Goal: Task Accomplishment & Management: Complete application form

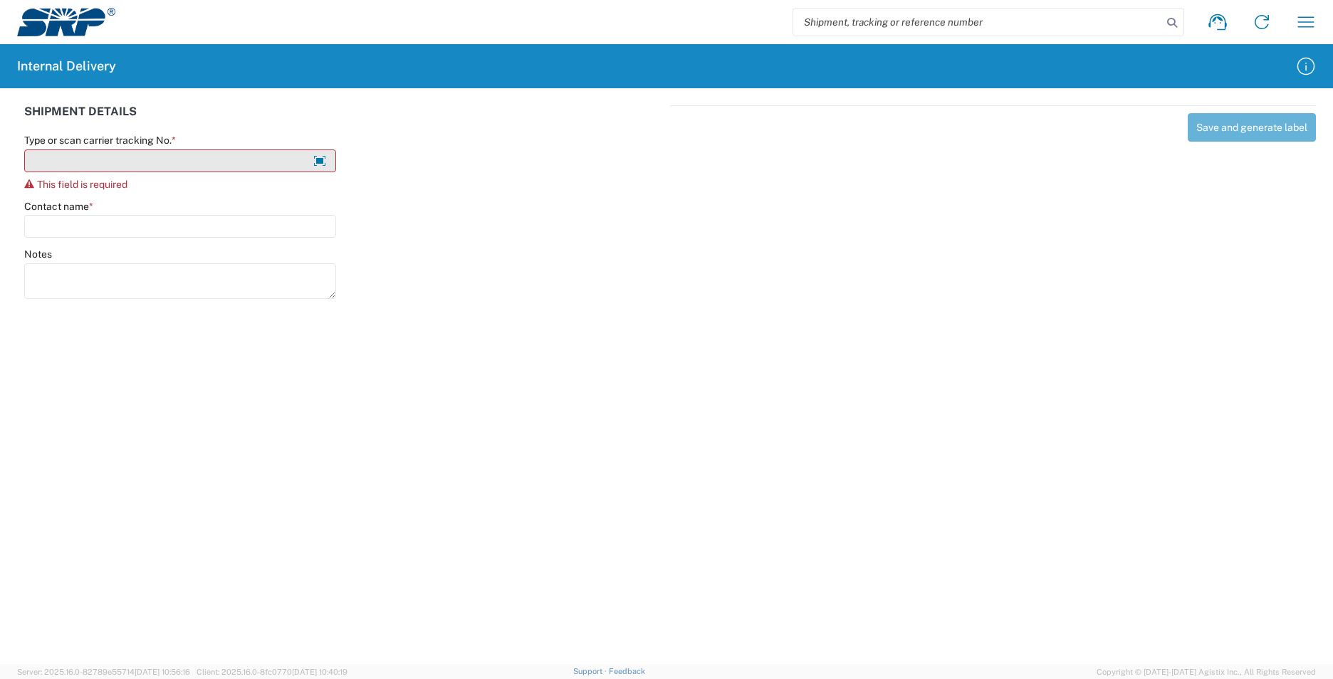
click at [220, 161] on input "Type or scan carrier tracking No. *" at bounding box center [180, 161] width 312 height 23
click at [179, 158] on input "Type or scan carrier tracking No. *" at bounding box center [180, 161] width 312 height 23
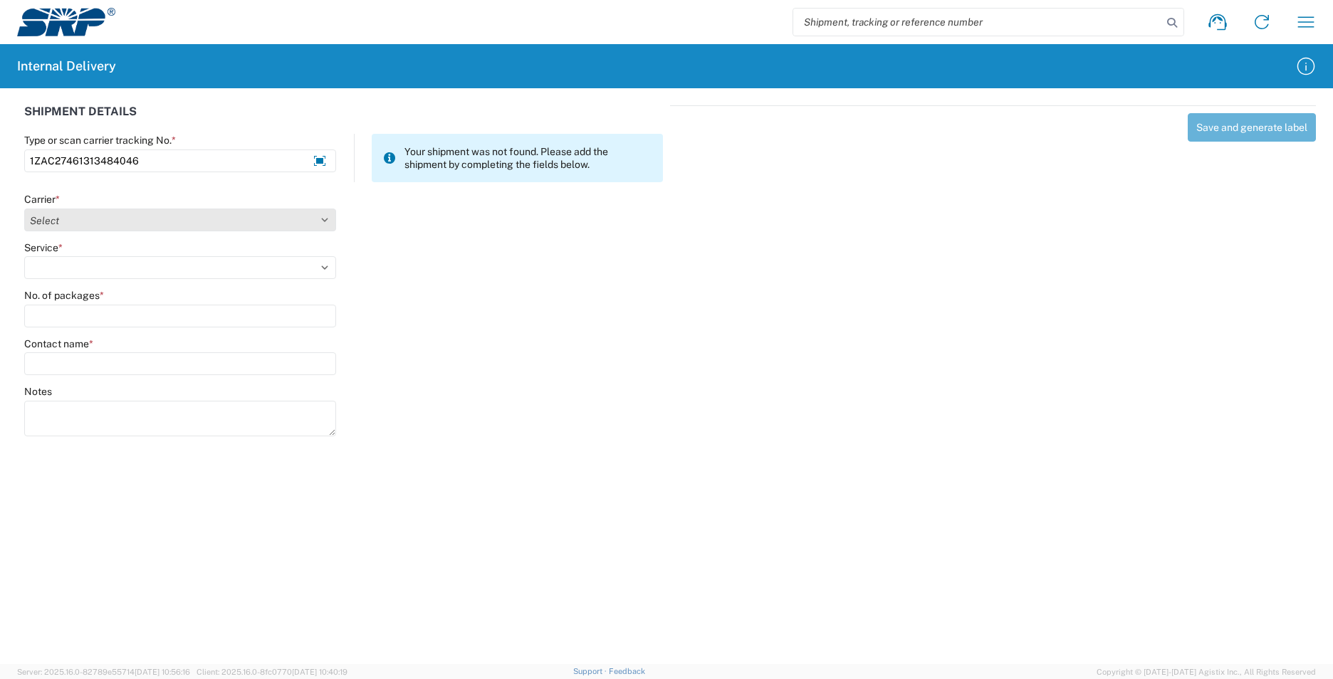
type input "1ZAC27461313484046"
click at [203, 222] on select "Select Amazon Logistics ATI Trucking BC Dimerco Logistics Empire Southwest FedE…" at bounding box center [180, 220] width 312 height 23
select select "12"
click at [24, 209] on select "Select Amazon Logistics ATI Trucking BC Dimerco Logistics Empire Southwest FedE…" at bounding box center [180, 220] width 312 height 23
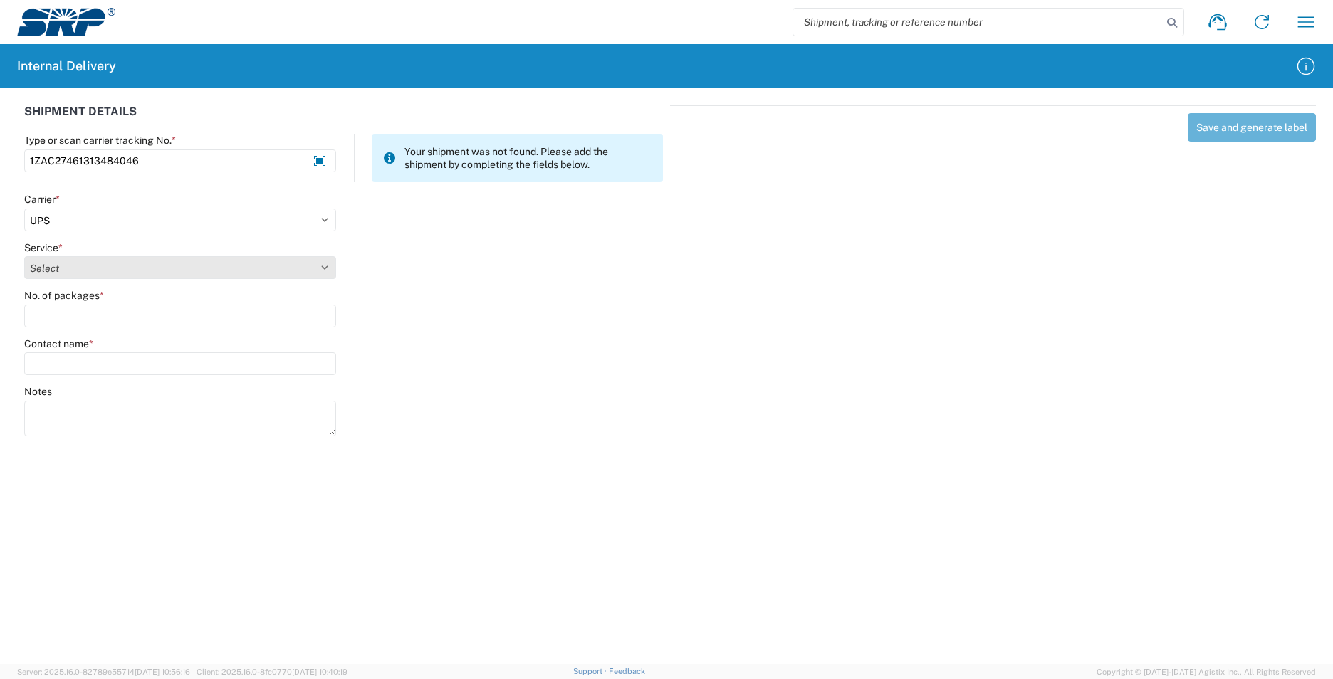
click at [190, 267] on select "Select 2nd Day Air 2nd Day Air A.M. 3 Day Select Basic BOUND PRINTED MATTER, UP…" at bounding box center [180, 267] width 312 height 23
select select "48"
click at [24, 256] on select "Select 2nd Day Air 2nd Day Air A.M. 3 Day Select Basic BOUND PRINTED MATTER, UP…" at bounding box center [180, 267] width 312 height 23
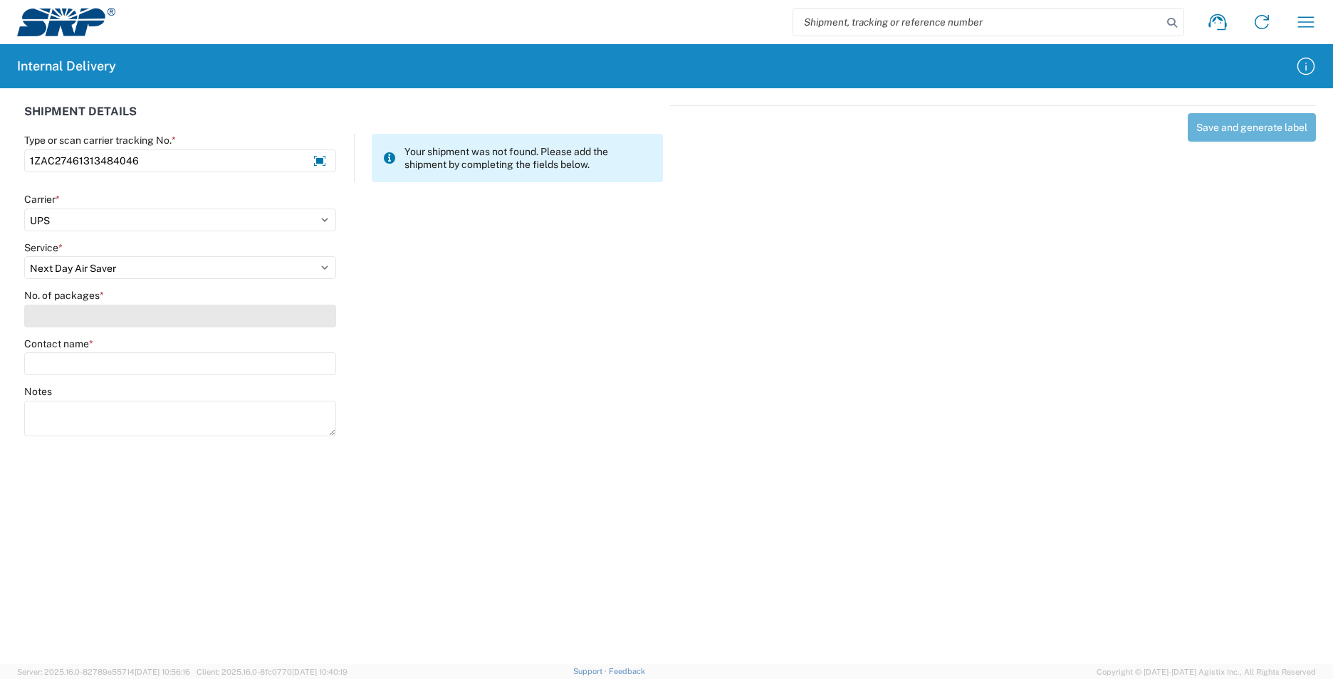
click at [155, 322] on input "No. of packages *" at bounding box center [180, 316] width 312 height 23
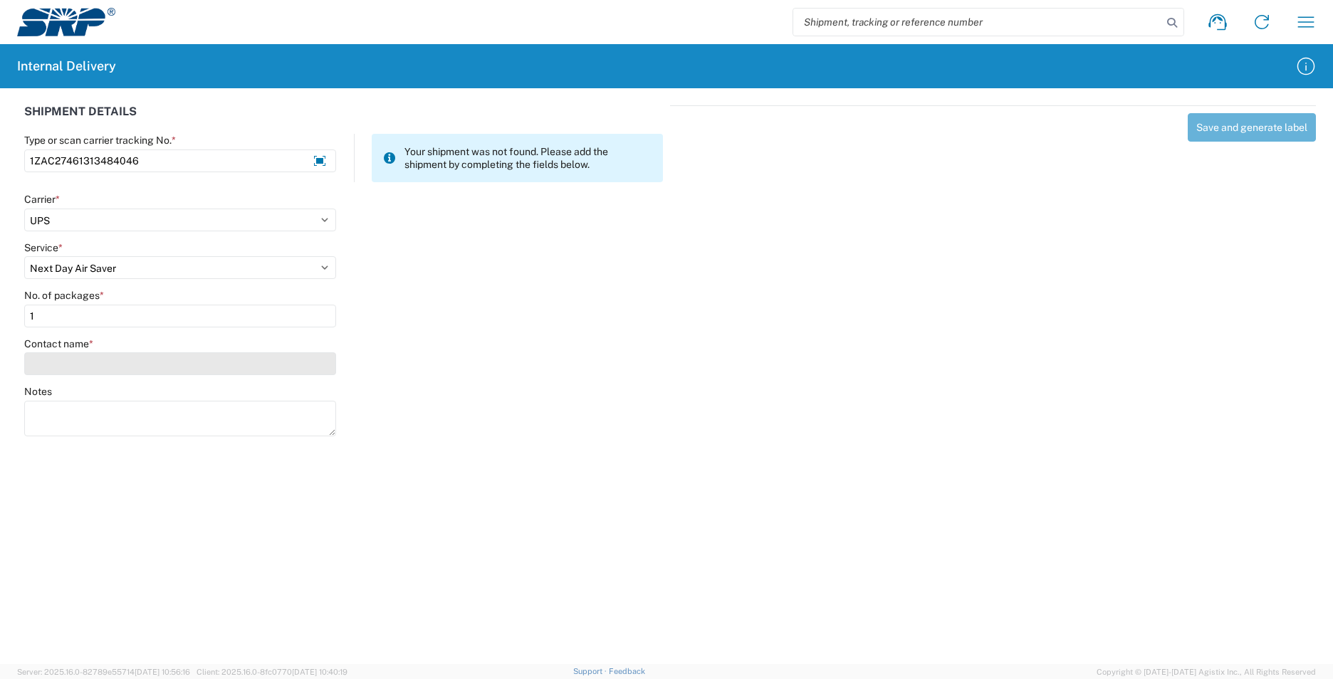
type input "1"
click at [233, 360] on input "Contact name *" at bounding box center [180, 364] width 312 height 23
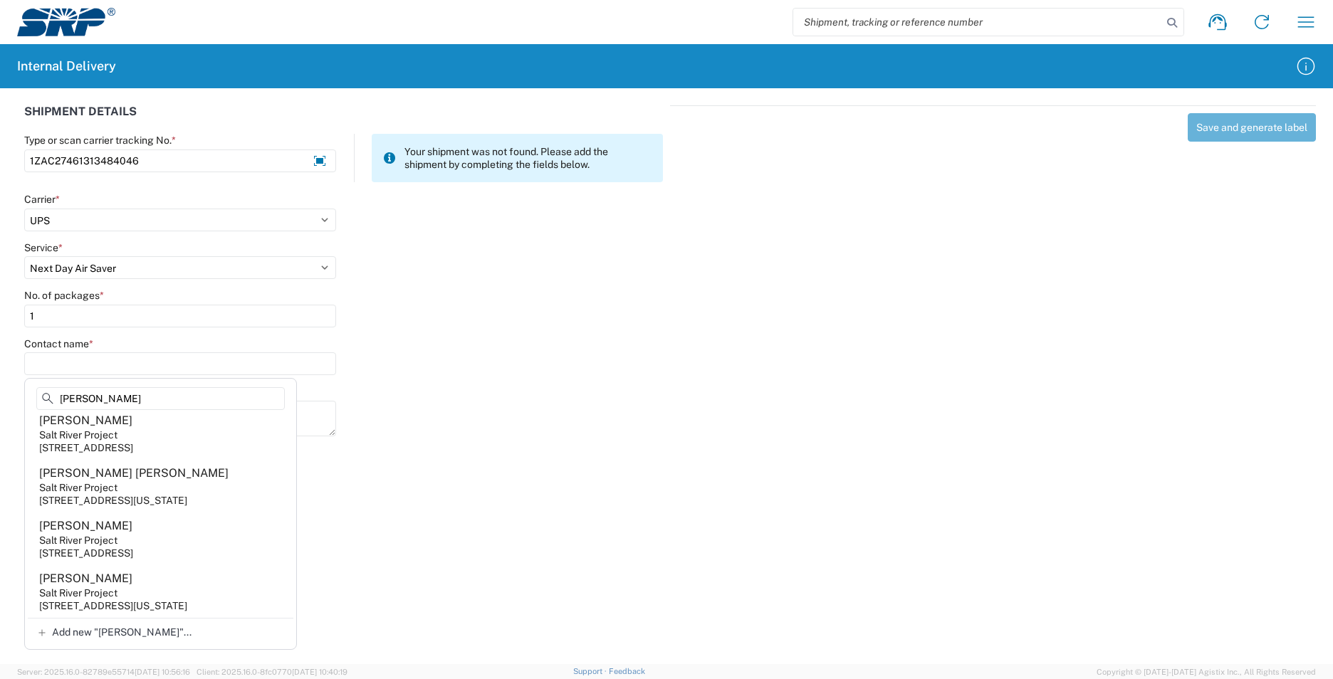
scroll to position [2065, 0]
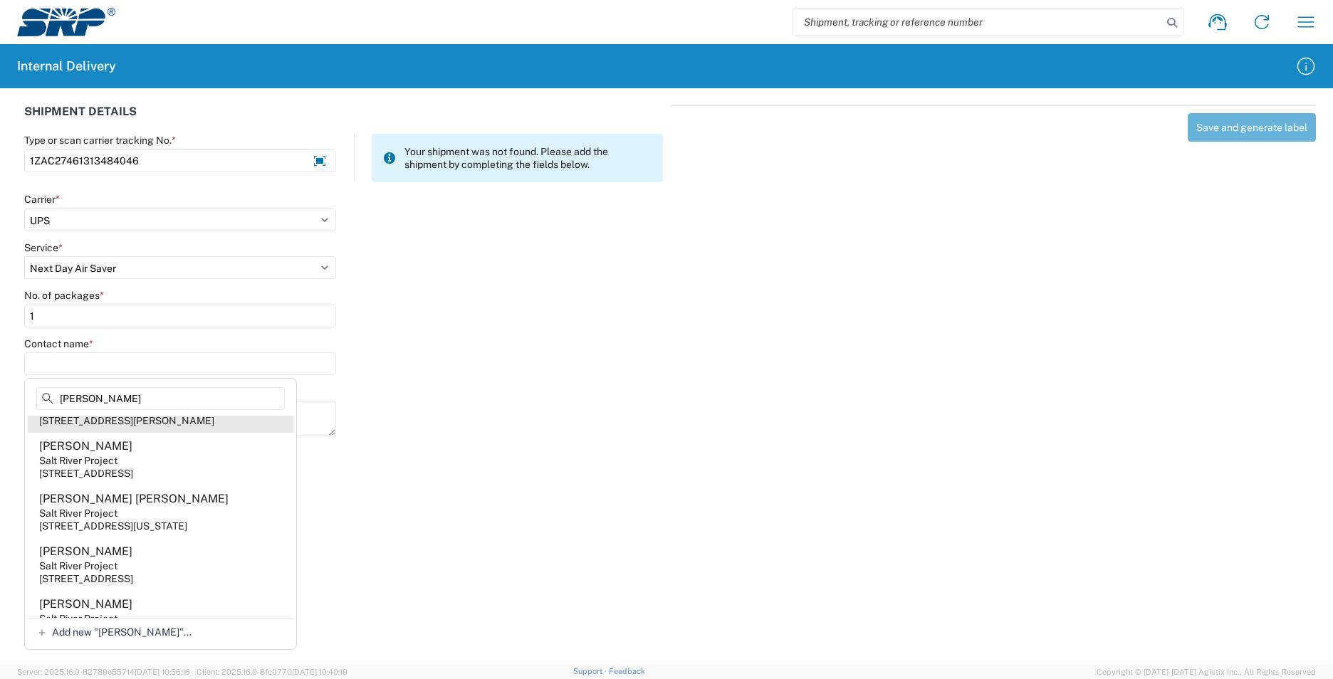
type input "[PERSON_NAME]"
click at [226, 433] on agx-address-suggestion-item "[PERSON_NAME] Salt River Project [STREET_ADDRESS][PERSON_NAME]" at bounding box center [161, 406] width 266 height 53
type input "[PERSON_NAME]"
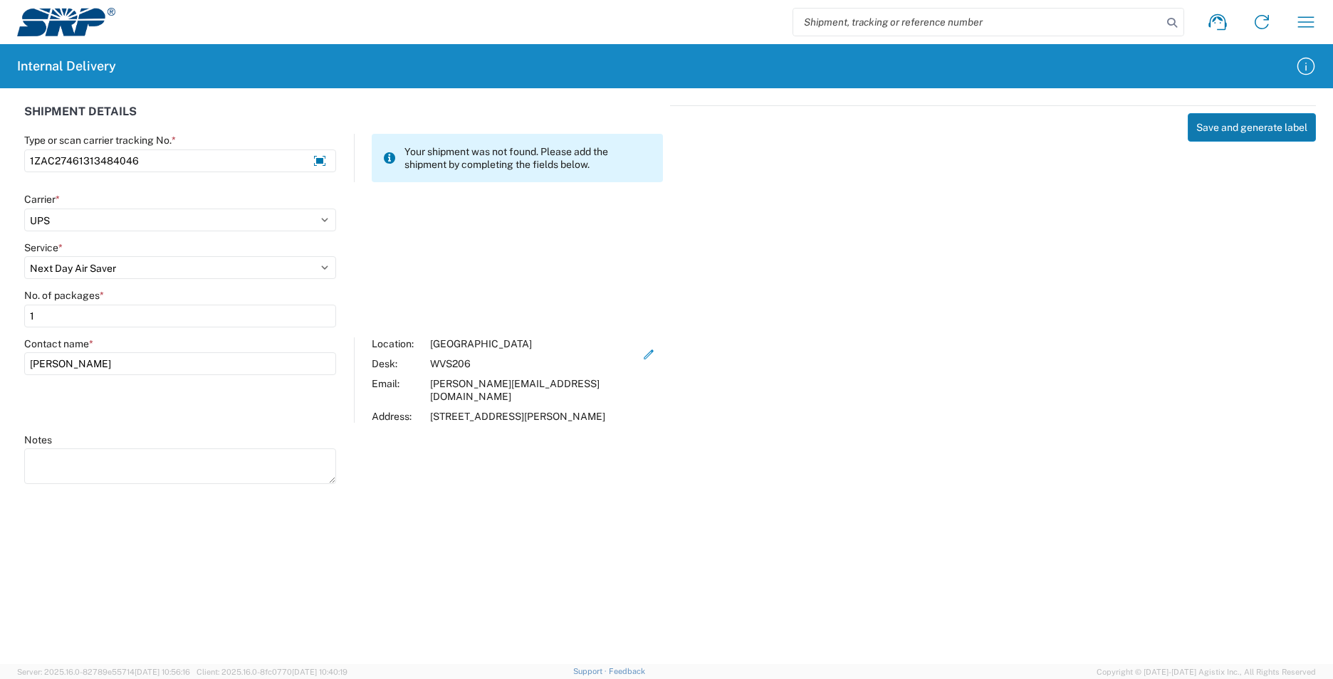
click at [1217, 123] on button "Save and generate label" at bounding box center [1252, 127] width 128 height 28
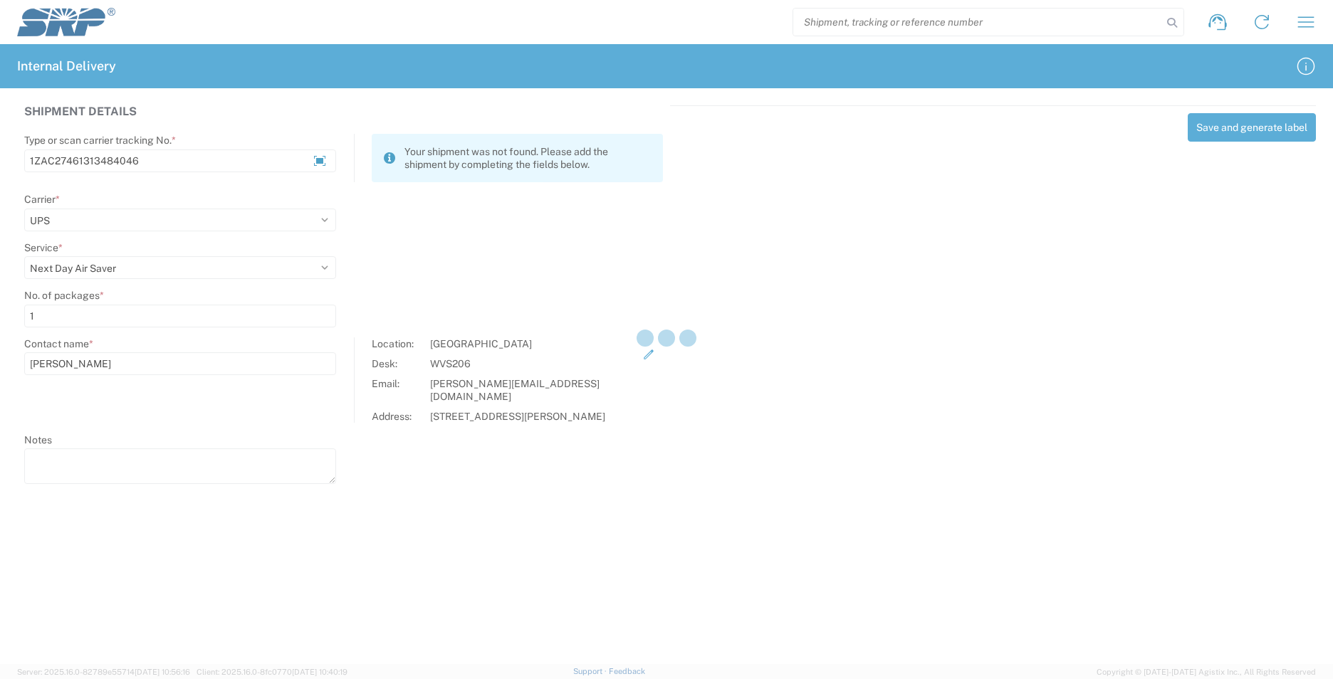
select select
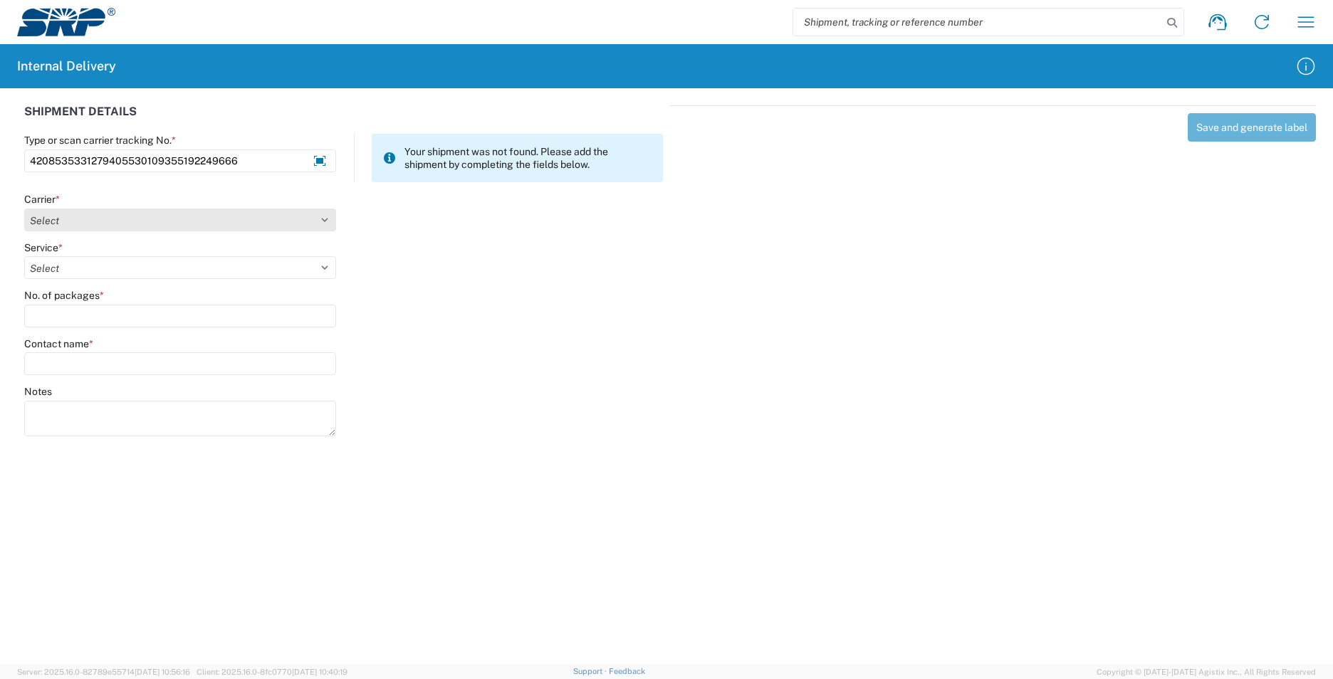
type input "4208535331279405530109355192249666"
click at [270, 218] on select "Select Amazon Logistics ATI Trucking BC Dimerco Logistics Empire Southwest FedE…" at bounding box center [180, 220] width 312 height 23
select select "137"
click at [24, 209] on select "Select Amazon Logistics ATI Trucking BC Dimerco Logistics Empire Southwest FedE…" at bounding box center [180, 220] width 312 height 23
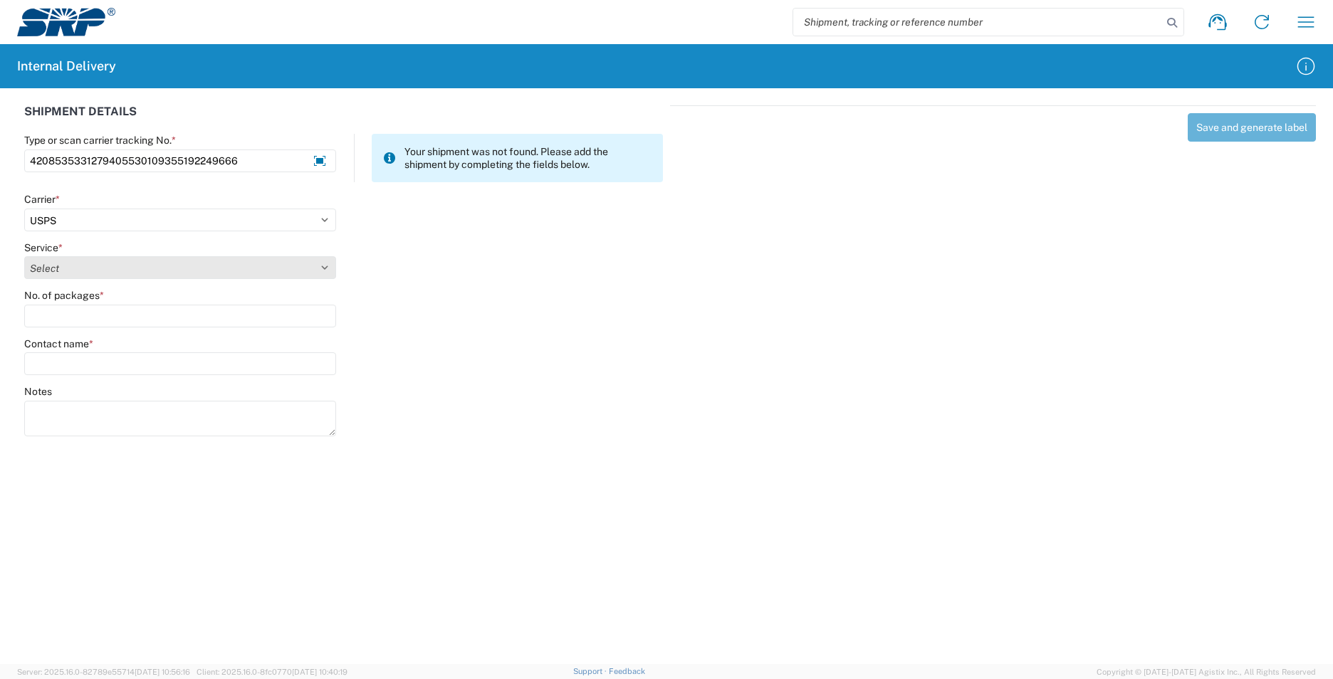
click at [218, 276] on select "Select 3 - 5 Day Bound Printed Matter Express Mail Flat-Rate Envelope Express M…" at bounding box center [180, 267] width 312 height 23
click at [24, 256] on select "Select 3 - 5 Day Bound Printed Matter Express Mail Flat-Rate Envelope Express M…" at bounding box center [180, 267] width 312 height 23
click at [246, 271] on select "Select 3 - 5 Day Bound Printed Matter Express Mail Flat-Rate Envelope Express M…" at bounding box center [180, 267] width 312 height 23
select select "1094"
click at [24, 256] on select "Select 3 - 5 Day Bound Printed Matter Express Mail Flat-Rate Envelope Express M…" at bounding box center [180, 267] width 312 height 23
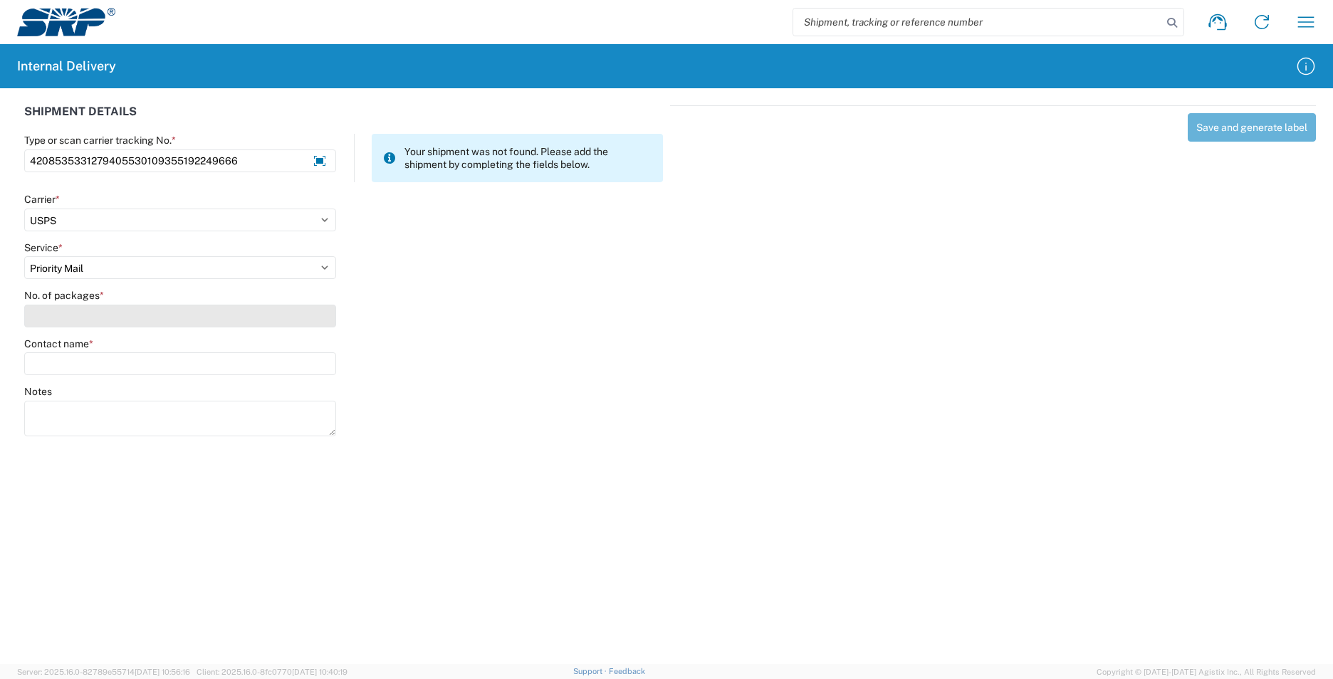
click at [207, 318] on input "No. of packages *" at bounding box center [180, 316] width 312 height 23
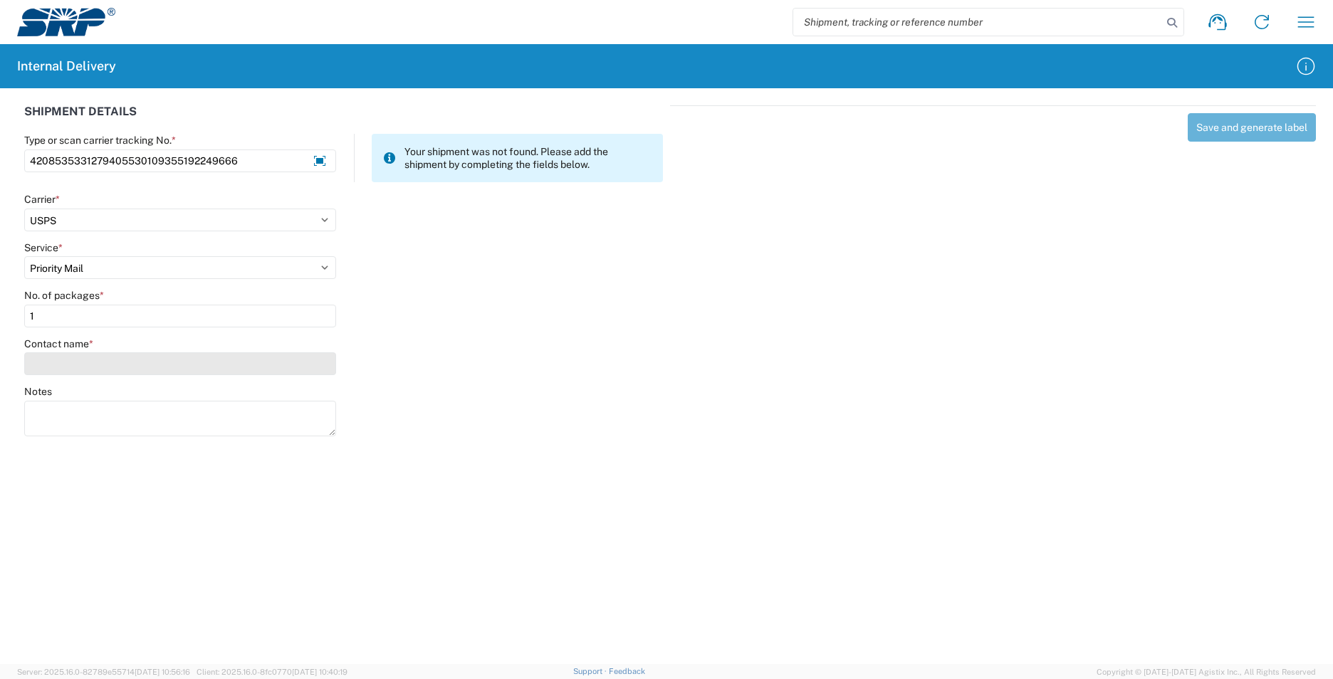
type input "1"
click at [220, 370] on input "Contact name *" at bounding box center [180, 364] width 312 height 23
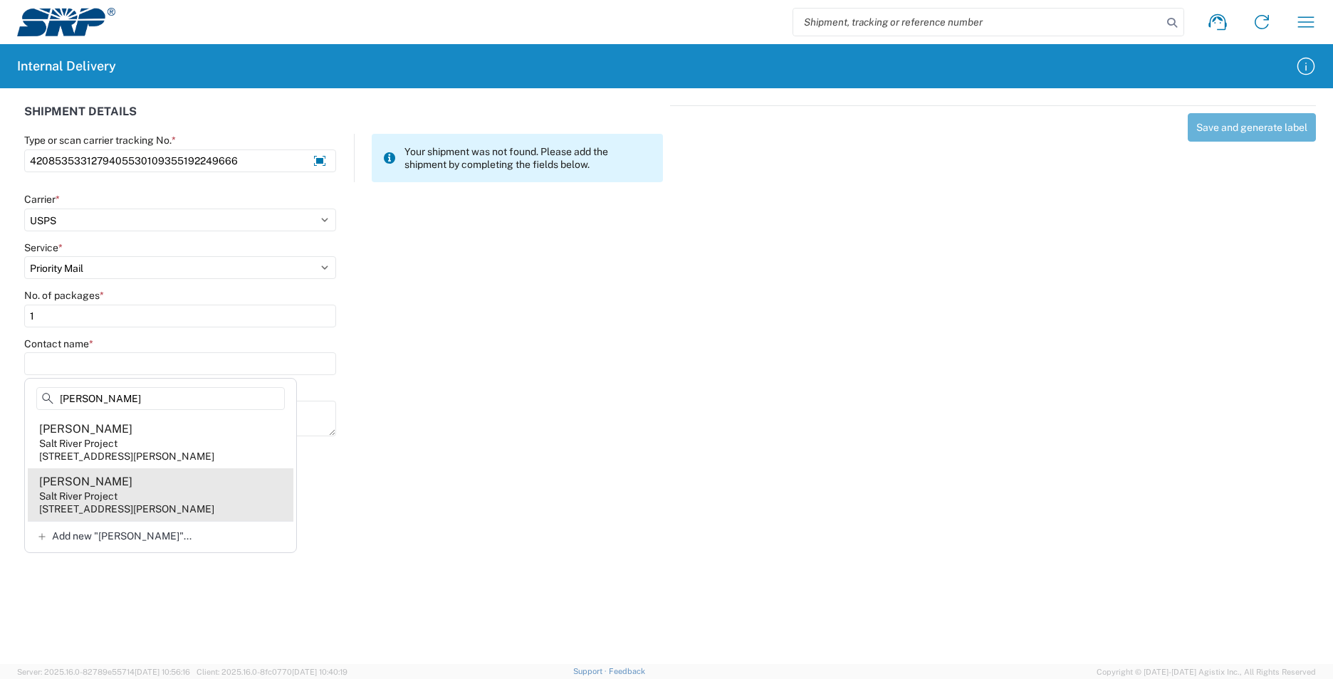
type input "[PERSON_NAME]"
click at [211, 491] on agx-address-suggestion-item "[PERSON_NAME] Salt River Project [STREET_ADDRESS][PERSON_NAME]" at bounding box center [161, 495] width 266 height 53
type input "[PERSON_NAME]"
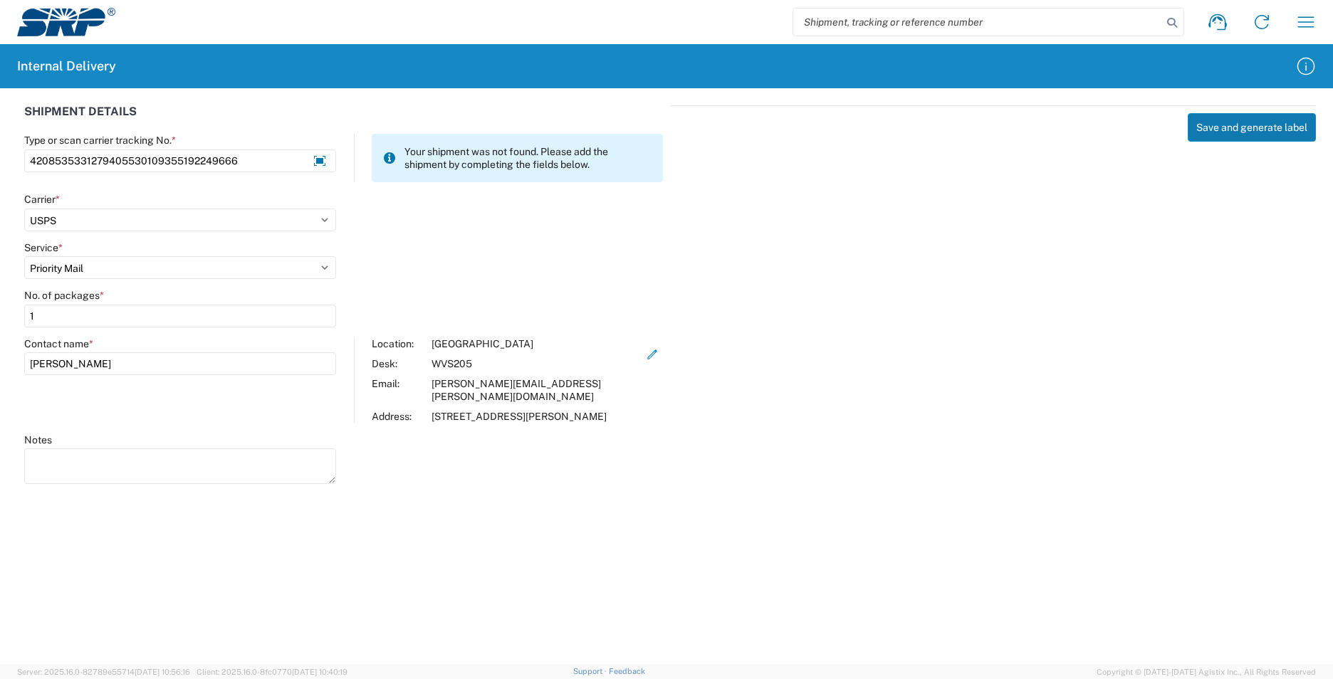
click at [1196, 127] on button "Save and generate label" at bounding box center [1252, 127] width 128 height 28
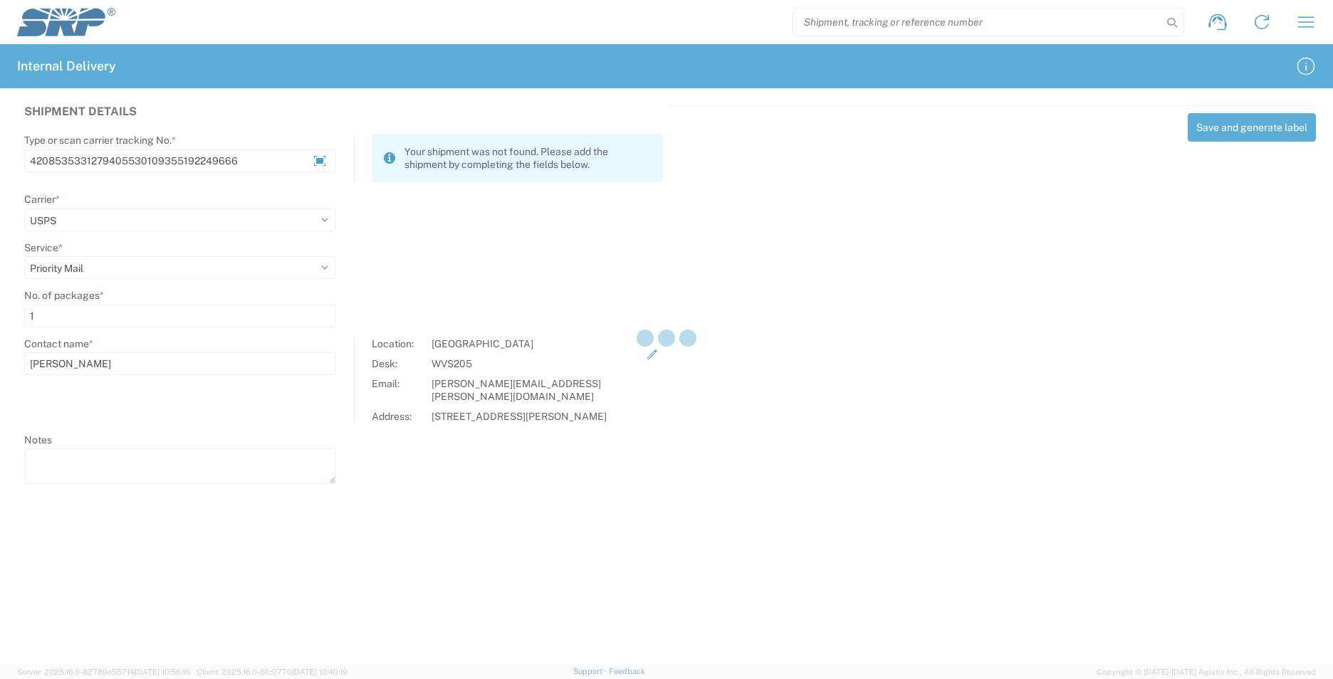
select select
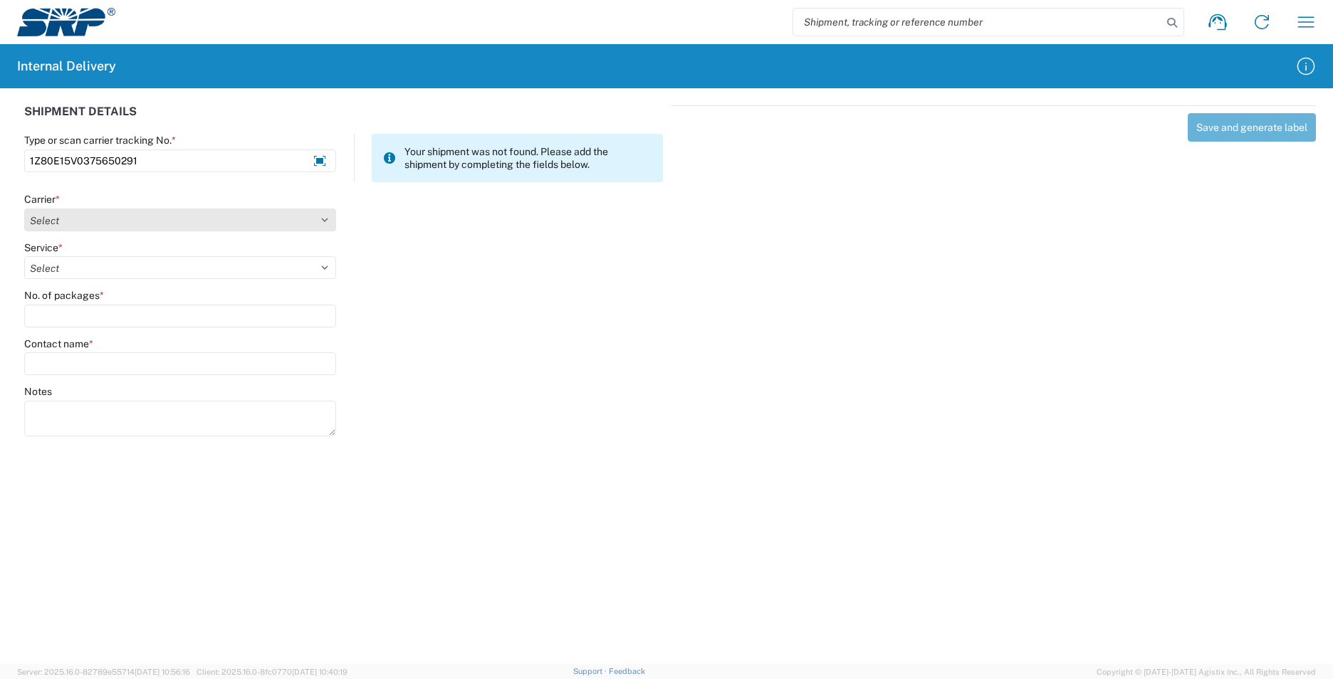
type input "1Z80E15V0375650291"
click at [311, 221] on select "Select Amazon Logistics ATI Trucking BC Dimerco Logistics Empire Southwest FedE…" at bounding box center [180, 220] width 312 height 23
select select "12"
click at [24, 209] on select "Select Amazon Logistics ATI Trucking BC Dimerco Logistics Empire Southwest FedE…" at bounding box center [180, 220] width 312 height 23
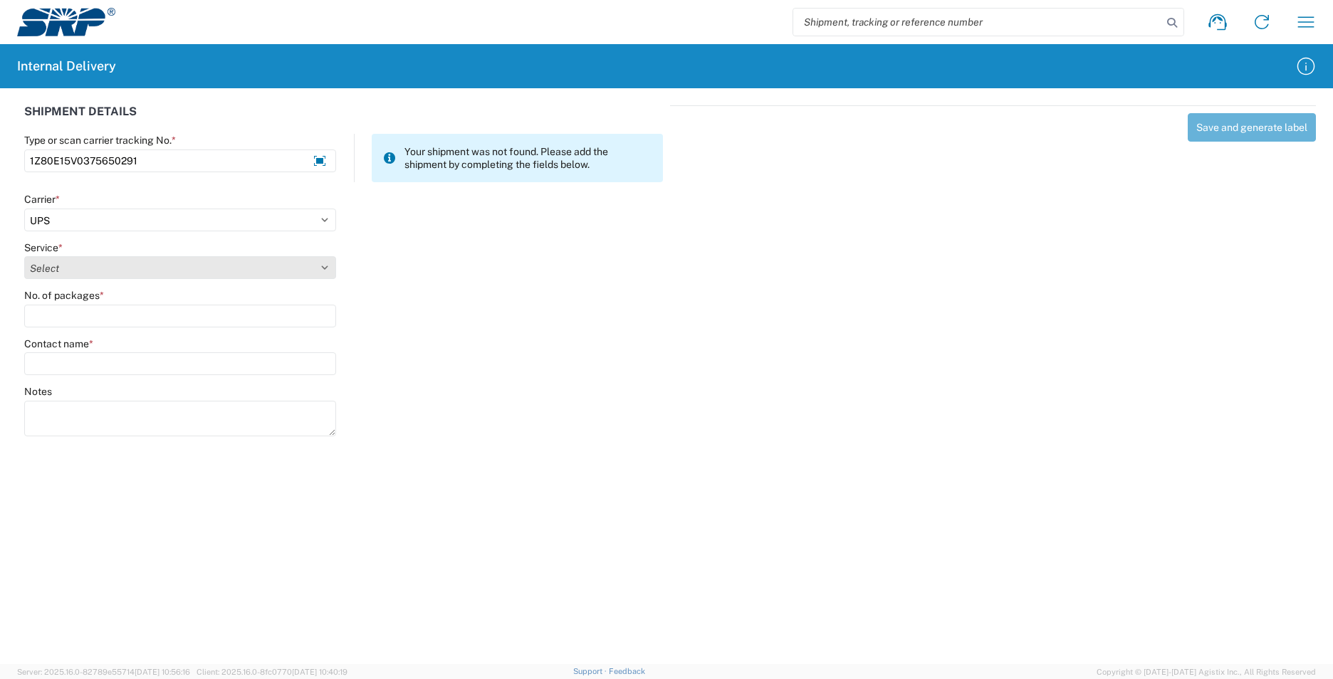
click at [275, 271] on select "Select 2nd Day Air 2nd Day Air A.M. 3 Day Select Basic BOUND PRINTED MATTER, UP…" at bounding box center [180, 267] width 312 height 23
select select "43"
click at [24, 256] on select "Select 2nd Day Air 2nd Day Air A.M. 3 Day Select Basic BOUND PRINTED MATTER, UP…" at bounding box center [180, 267] width 312 height 23
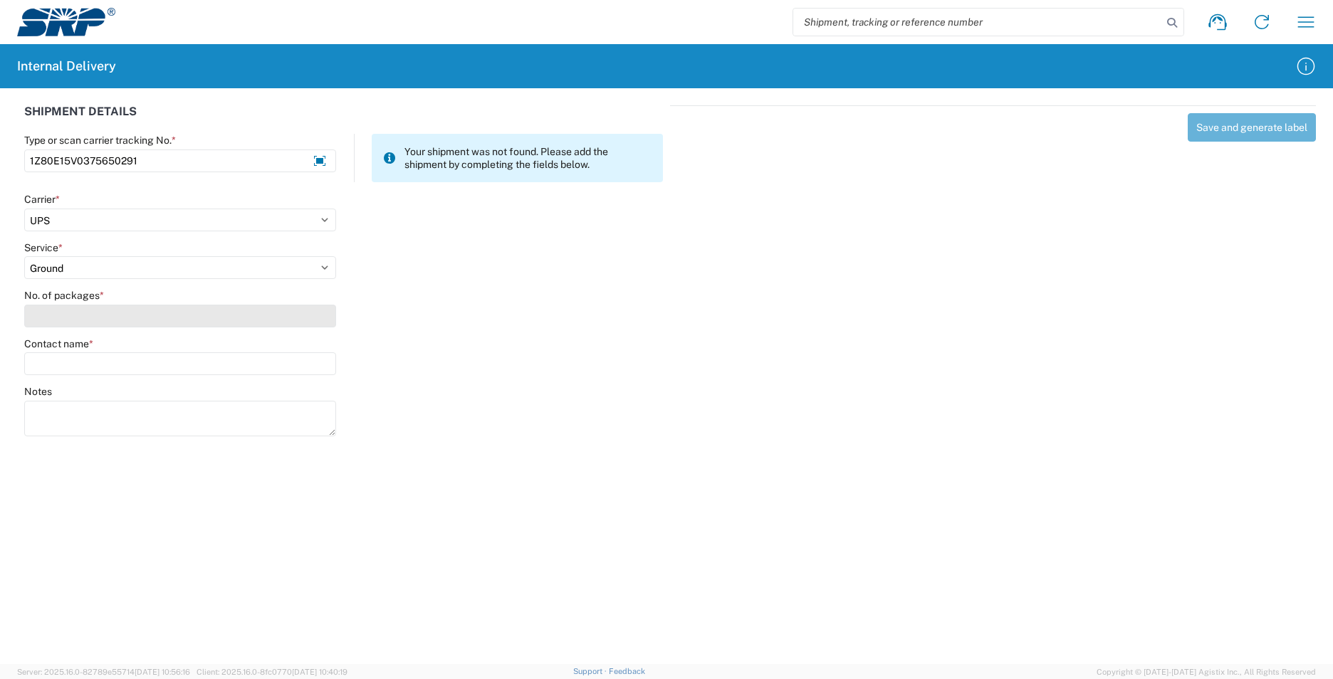
click at [261, 318] on input "No. of packages *" at bounding box center [180, 316] width 312 height 23
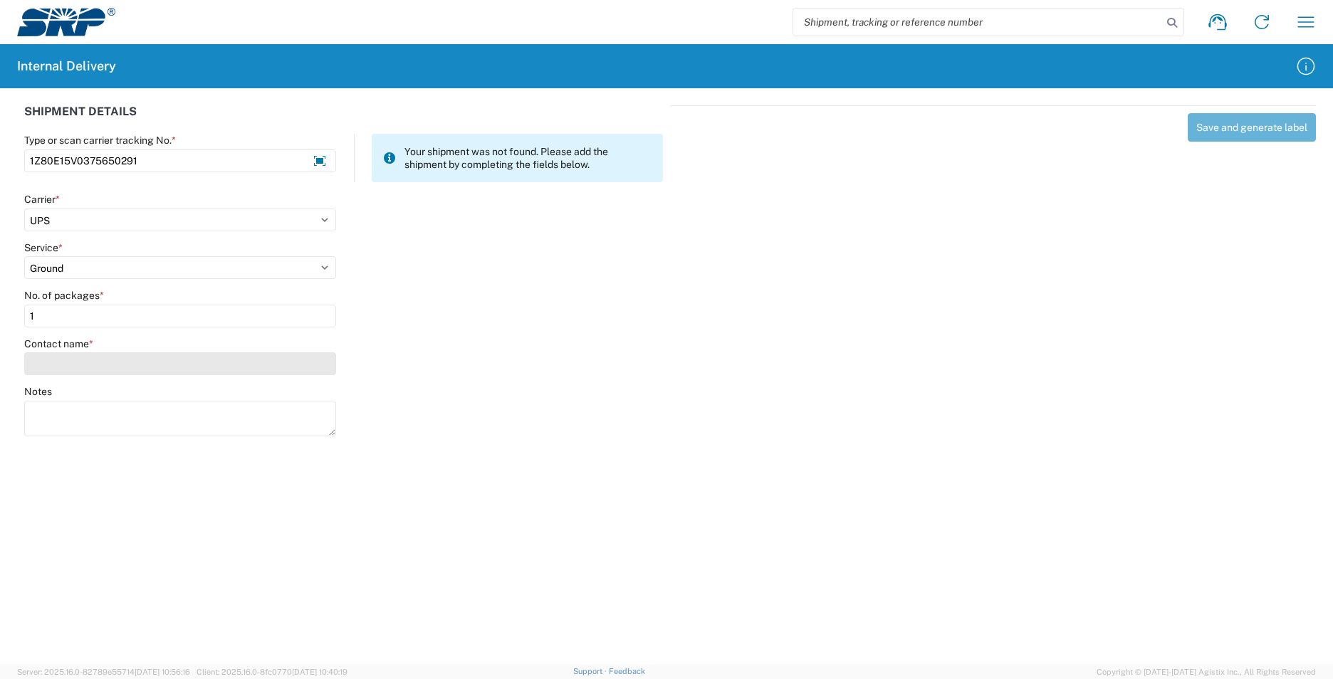
type input "1"
click at [283, 364] on input "Contact name *" at bounding box center [180, 364] width 312 height 23
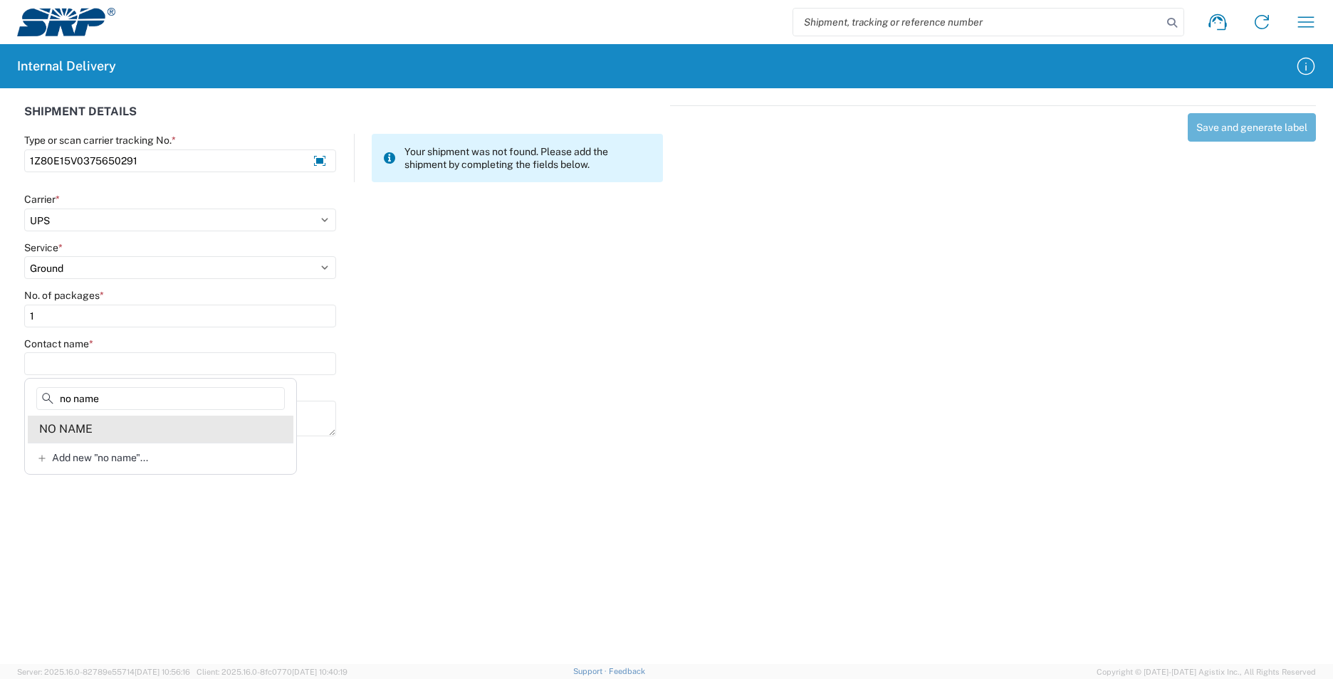
type input "no name"
click at [191, 434] on agx-address-suggestion-item "NO NAME" at bounding box center [161, 429] width 266 height 27
type input "NO NAME"
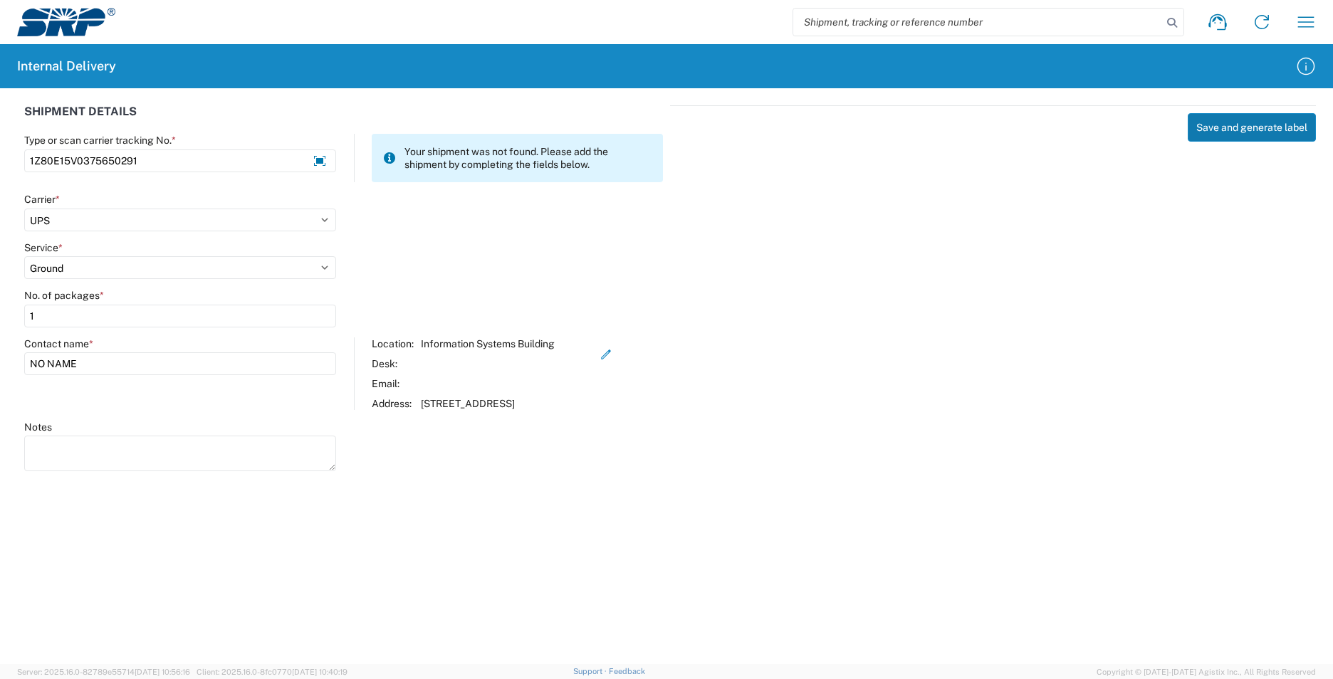
click at [1272, 123] on button "Save and generate label" at bounding box center [1252, 127] width 128 height 28
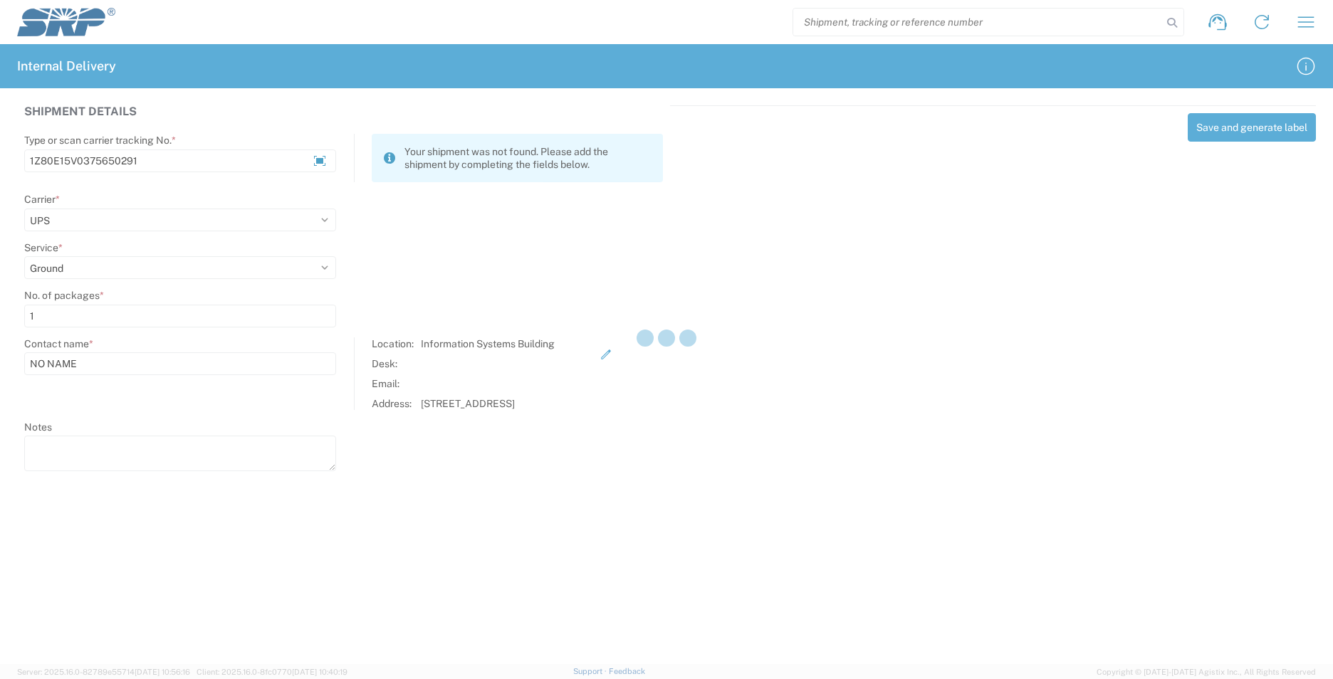
select select
